Goal: Information Seeking & Learning: Check status

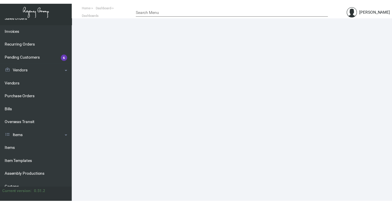
scroll to position [87, 0]
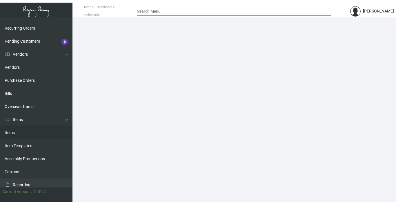
click at [10, 130] on link "Items" at bounding box center [36, 132] width 72 height 13
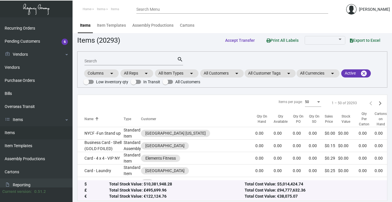
click at [126, 60] on input "Search" at bounding box center [130, 61] width 92 height 5
type input "arthouse ke"
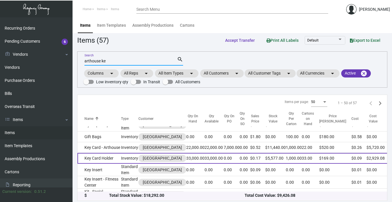
scroll to position [203, 0]
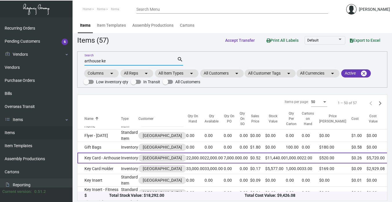
click at [100, 157] on td "Key Card - Arthouse" at bounding box center [98, 158] width 43 height 11
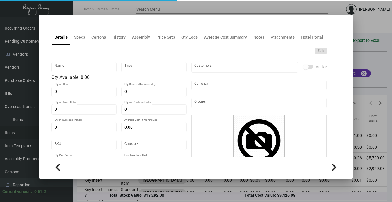
type input "Key Card - Arthouse"
type input "Inventory"
type input "22,000"
type input "7,000"
type input "$ 0.32"
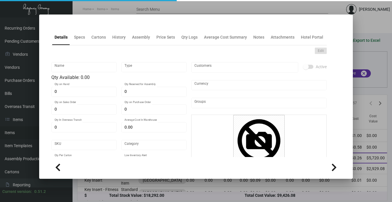
type input "532"
type input "Standard"
type input "1,000"
type input "10,000"
type input "$ 0.26"
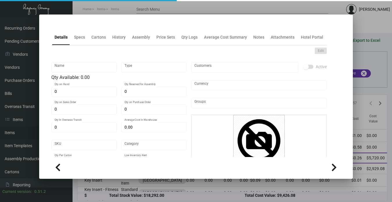
type input "$ 0.52"
type textarea "Key Cards: Size CR80, #30 mill white matte laminated PVC plastic material, prin…"
type textarea "Key Cards: Stock: #30 mill white matte laminated PVC plastic Size: CR80 Printin…"
checkbox input "true"
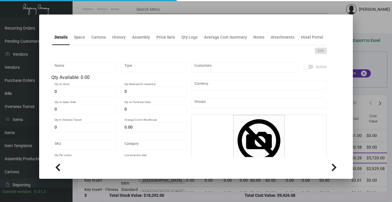
type input "United States Dollar $"
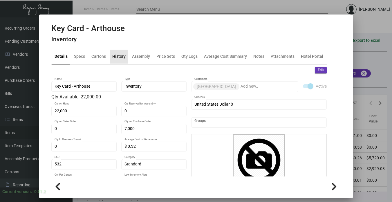
click at [112, 56] on div "History" at bounding box center [118, 56] width 13 height 6
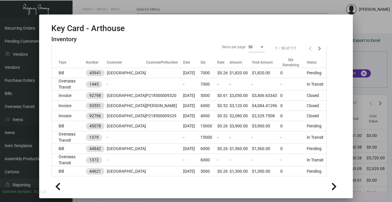
scroll to position [116, 0]
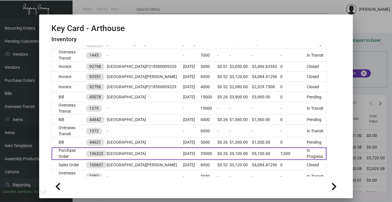
click at [146, 147] on td at bounding box center [164, 153] width 37 height 12
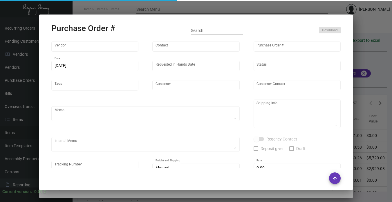
type input "CHENGDU MIND IOT TECHNOLOGY"
type input "[PERSON_NAME]"
type input "106323"
type input "[DATE]"
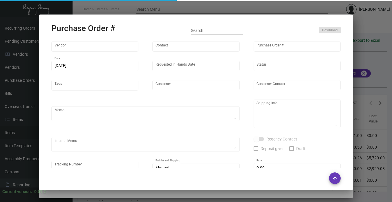
type input "[GEOGRAPHIC_DATA]"
type textarea "Please ship 6k by air and the rest by boat to our NJ warehouse."
type textarea "Regency Group NJ - [PERSON_NAME] [STREET_ADDRESS]"
checkbox input "true"
type input "$ 0.00"
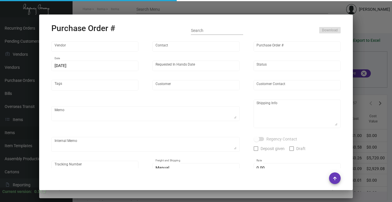
type input "United States Dollar $"
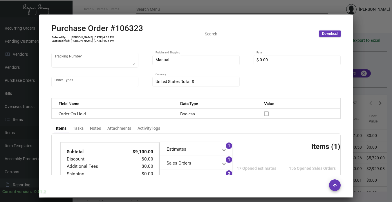
scroll to position [65, 0]
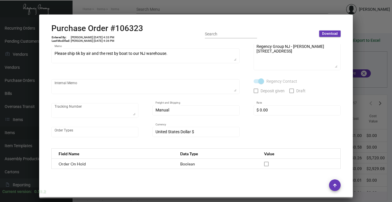
click at [363, 66] on div at bounding box center [196, 101] width 392 height 202
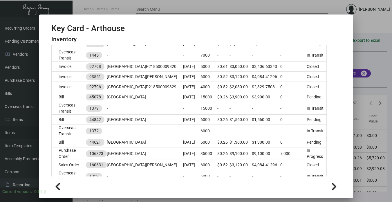
click at [361, 26] on div at bounding box center [196, 101] width 392 height 202
